Goal: Navigation & Orientation: Go to known website

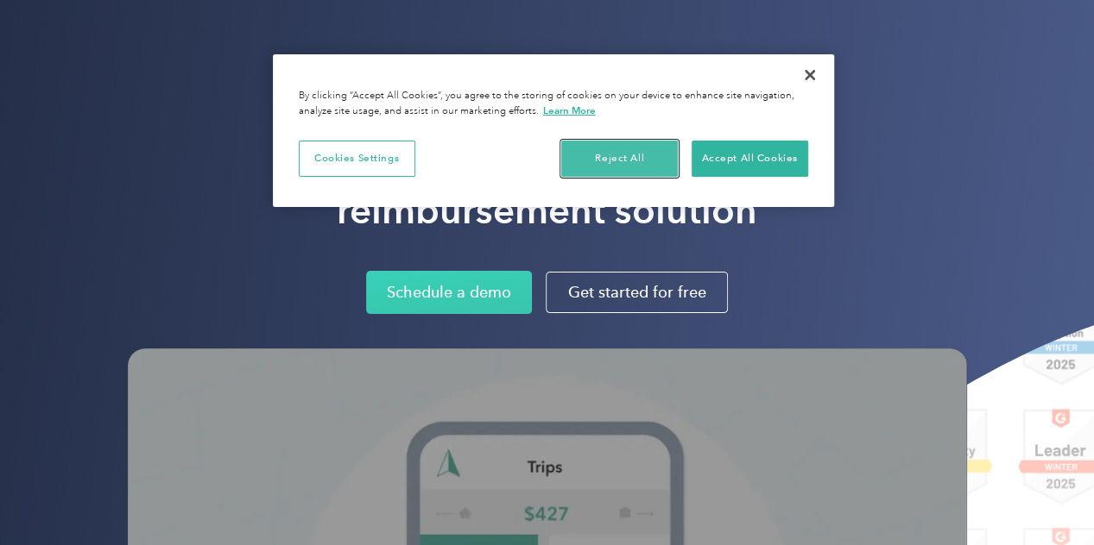
click at [632, 159] on button "Reject All" at bounding box center [619, 159] width 117 height 36
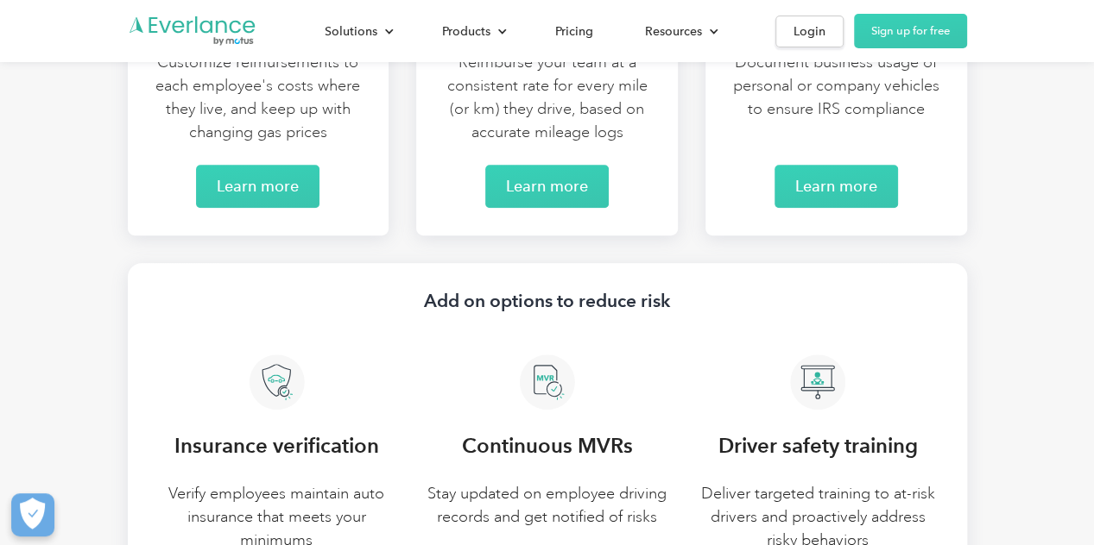
scroll to position [3884, 0]
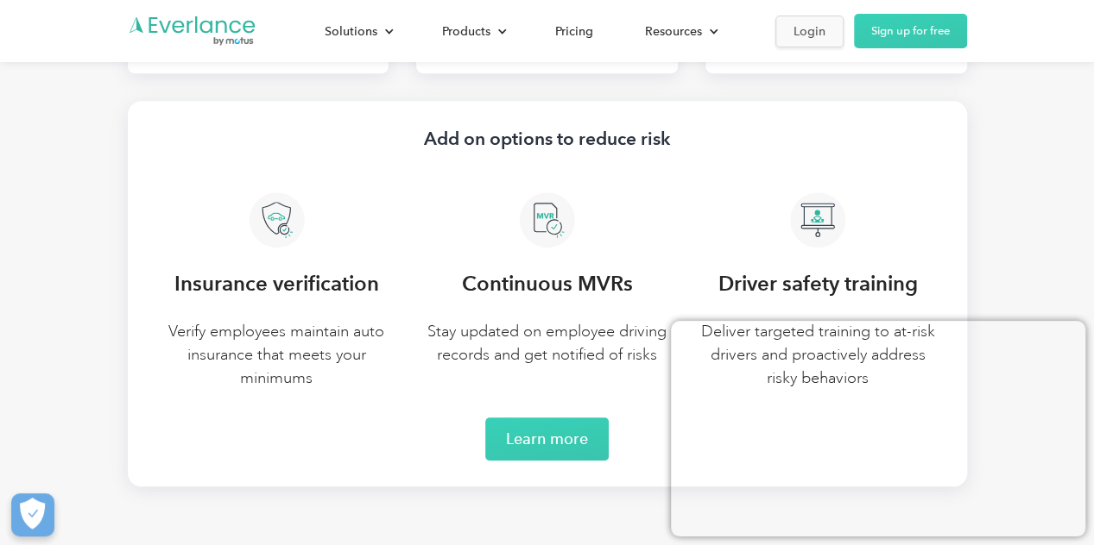
click at [811, 28] on div "Login" at bounding box center [809, 32] width 32 height 22
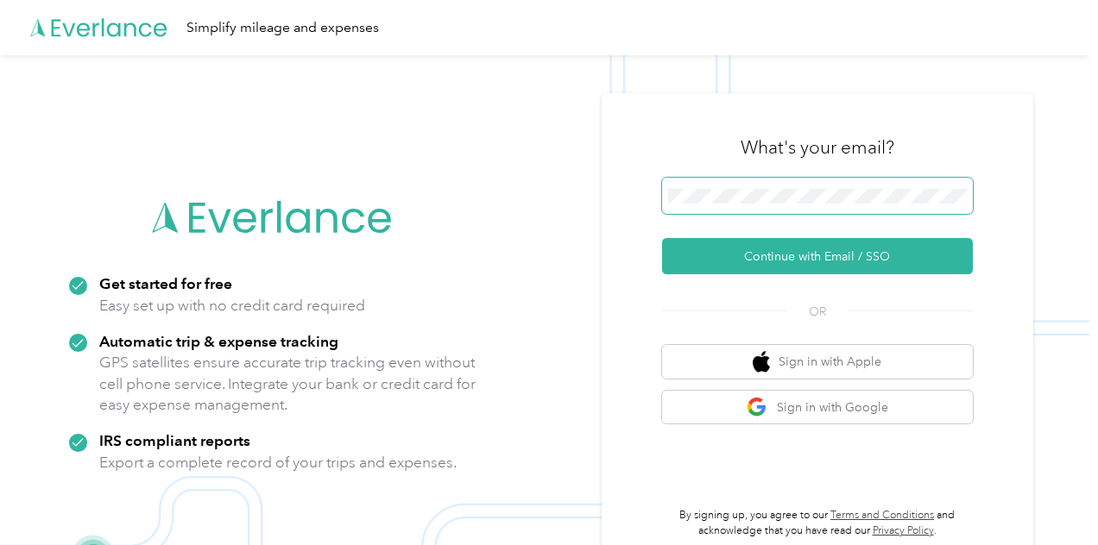
click at [774, 185] on span at bounding box center [817, 196] width 311 height 36
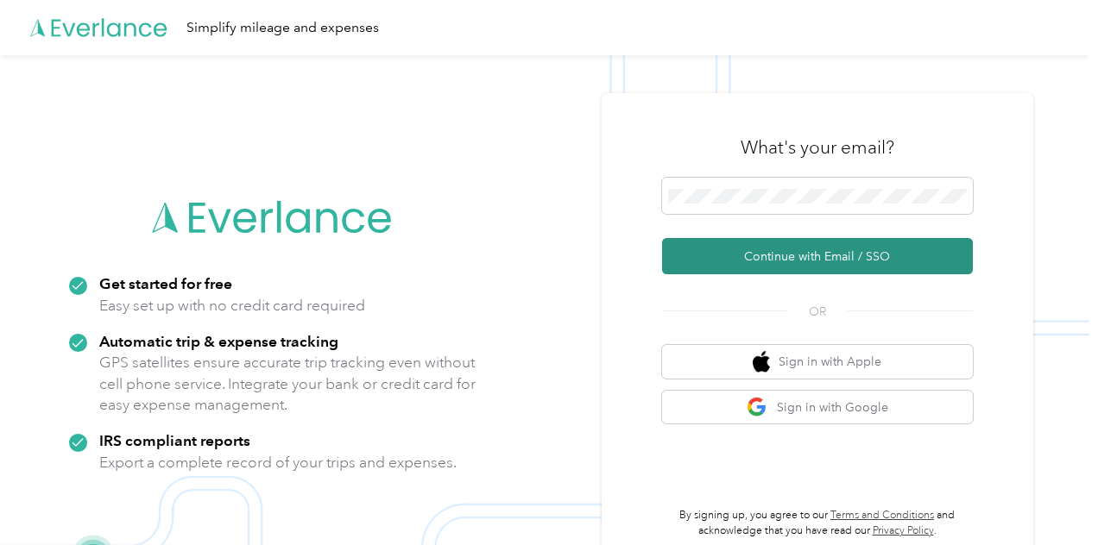
click at [851, 260] on button "Continue with Email / SSO" at bounding box center [817, 256] width 311 height 36
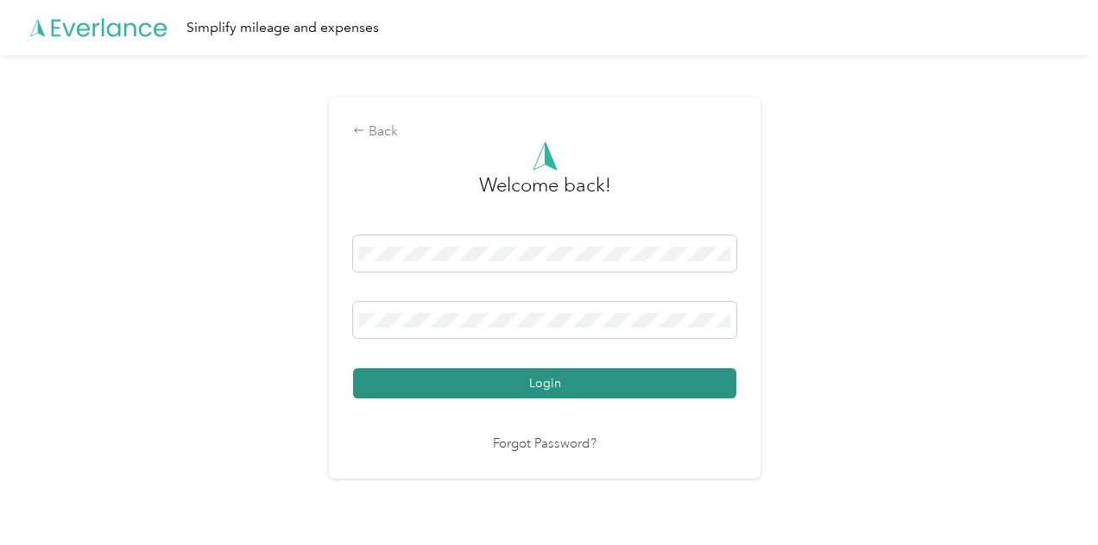
click at [552, 376] on button "Login" at bounding box center [544, 384] width 383 height 30
